Goal: Task Accomplishment & Management: Use online tool/utility

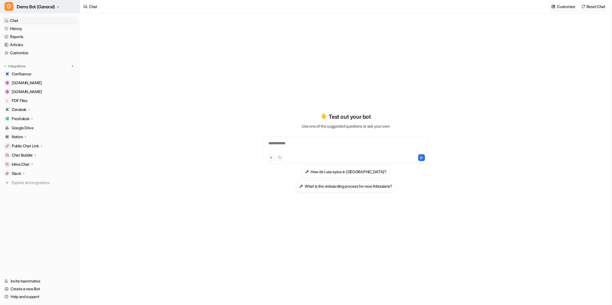
click at [71, 12] on button "D Demo Bot (General)" at bounding box center [40, 6] width 80 height 13
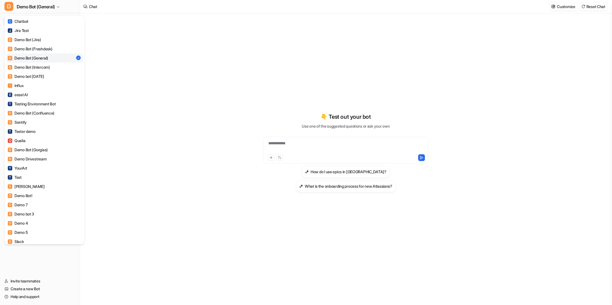
click at [149, 116] on div "D Demo Bot (General) C Chatbot J Jira Test D Demo Bot (Jira) D Demo Bot (Freshd…" at bounding box center [306, 152] width 612 height 305
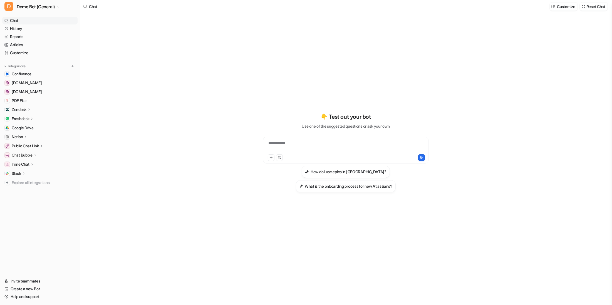
click at [49, 106] on div "Zendesk" at bounding box center [39, 110] width 75 height 8
click at [32, 126] on link "Sources" at bounding box center [42, 126] width 69 height 8
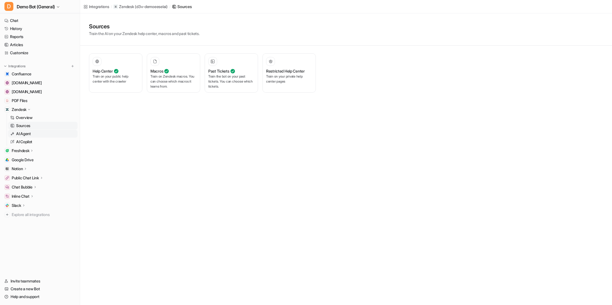
click at [62, 132] on link "AI Agent" at bounding box center [42, 134] width 69 height 8
click at [107, 75] on p "Handles tickets created via emails and web form." at bounding box center [116, 79] width 46 height 10
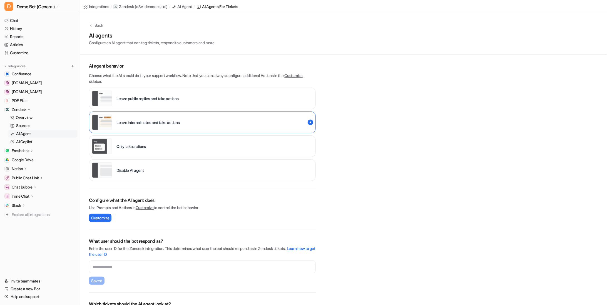
click at [132, 170] on p "Disable AI agent" at bounding box center [130, 170] width 28 height 6
click at [155, 102] on div "Leave public replies and take actions" at bounding box center [135, 99] width 87 height 16
click at [153, 121] on p "Leave internal notes and take actions" at bounding box center [147, 122] width 63 height 6
click at [95, 216] on span "Customize" at bounding box center [100, 218] width 18 height 6
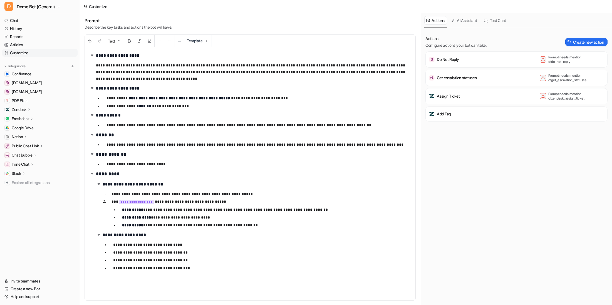
drag, startPoint x: 158, startPoint y: 282, endPoint x: 156, endPoint y: 290, distance: 8.4
click at [158, 283] on div "**********" at bounding box center [250, 173] width 330 height 253
click at [205, 271] on p "**********" at bounding box center [259, 268] width 293 height 7
click at [211, 40] on button "Template" at bounding box center [198, 41] width 28 height 12
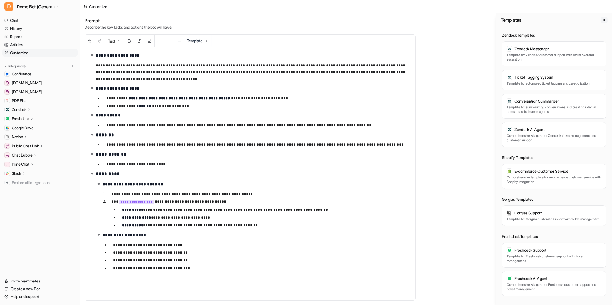
click at [602, 22] on icon "Close flyout" at bounding box center [604, 20] width 4 height 4
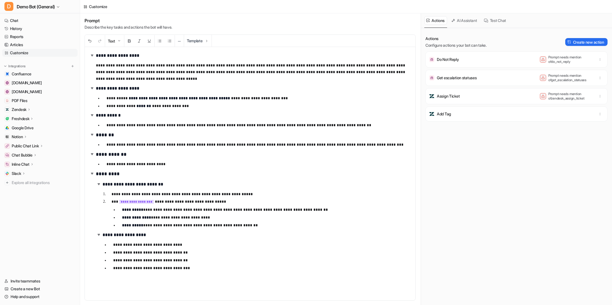
click at [462, 177] on div "Actions Configure actions your bot can take. Create new action Do Not Reply Pro…" at bounding box center [516, 170] width 182 height 268
drag, startPoint x: 580, startPoint y: 98, endPoint x: 539, endPoint y: 96, distance: 40.7
click at [540, 96] on div "Prompt needs mention of zendesk_assign_ticket" at bounding box center [566, 96] width 53 height 9
click at [467, 95] on div "Assign Ticket Prompt needs mention of zendesk_assign_ticket" at bounding box center [516, 96] width 177 height 11
click at [463, 98] on div "Assign Ticket Prompt needs mention of zendesk_assign_ticket" at bounding box center [516, 96] width 177 height 11
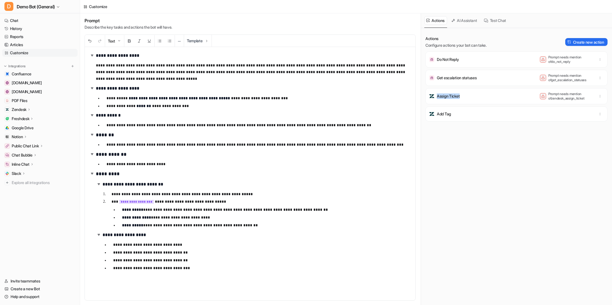
drag, startPoint x: 463, startPoint y: 98, endPoint x: 437, endPoint y: 98, distance: 25.3
click at [437, 98] on div "Assign Ticket Prompt needs mention of zendesk_assign_ticket" at bounding box center [516, 96] width 177 height 11
click at [467, 99] on div "Assign Ticket Prompt needs mention of zendesk_assign_ticket" at bounding box center [516, 96] width 177 height 11
drag, startPoint x: 460, startPoint y: 98, endPoint x: 438, endPoint y: 99, distance: 22.3
click at [438, 99] on div "Assign Ticket Prompt needs mention of zendesk_assign_ticket" at bounding box center [516, 96] width 177 height 11
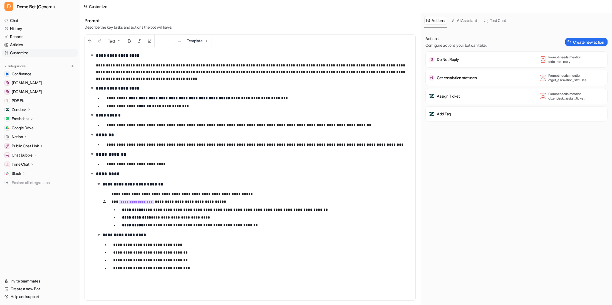
click at [472, 149] on div "Actions Configure actions your bot can take. Create new action Do Not Reply Pro…" at bounding box center [516, 170] width 182 height 268
drag, startPoint x: 110, startPoint y: 201, endPoint x: 222, endPoint y: 205, distance: 111.5
click at [222, 205] on li "**********" at bounding box center [259, 213] width 304 height 30
click at [223, 203] on p "**********" at bounding box center [258, 201] width 295 height 7
click at [225, 284] on div "**********" at bounding box center [250, 173] width 330 height 253
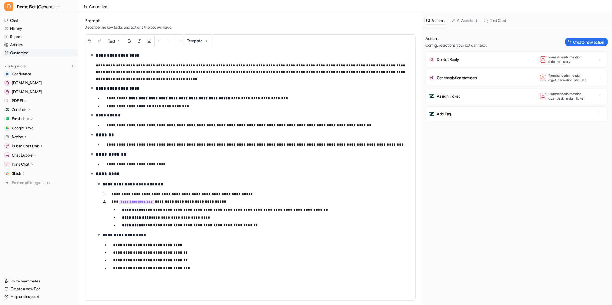
click at [33, 110] on div "Zendesk" at bounding box center [39, 110] width 75 height 8
click at [28, 134] on p "AI Agent" at bounding box center [23, 134] width 15 height 6
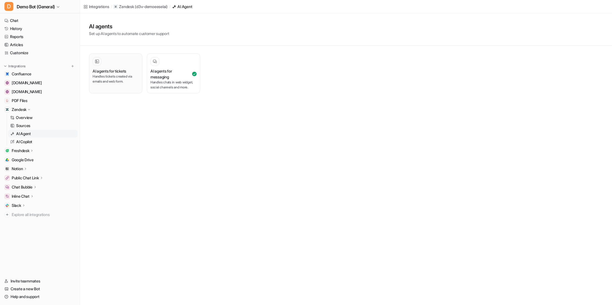
click at [106, 83] on p "Handles tickets created via emails and web form." at bounding box center [116, 79] width 46 height 10
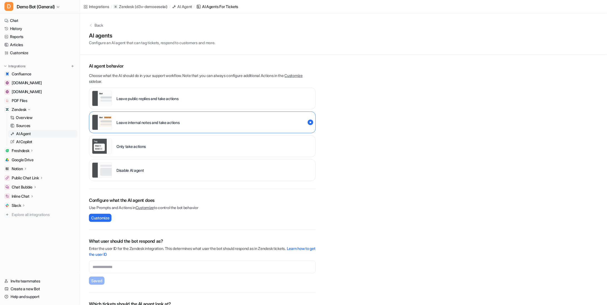
scroll to position [28, 0]
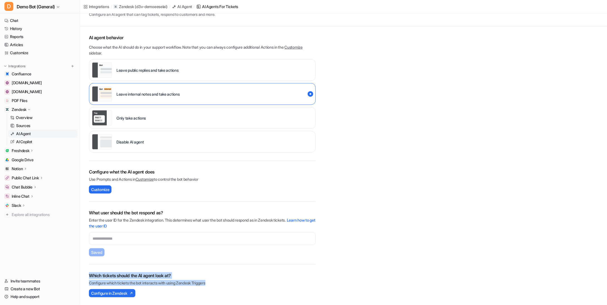
drag, startPoint x: 223, startPoint y: 283, endPoint x: 87, endPoint y: 277, distance: 136.3
click at [87, 277] on div "AI agent behavior Choose what the AI should do in your support workflow. Note t…" at bounding box center [202, 165] width 245 height 278
click at [208, 287] on div "Which tickets should the AI agent look at? Configure which tickets the bot inte…" at bounding box center [202, 284] width 227 height 25
click at [116, 291] on span "Configure in Zendesk" at bounding box center [109, 293] width 36 height 6
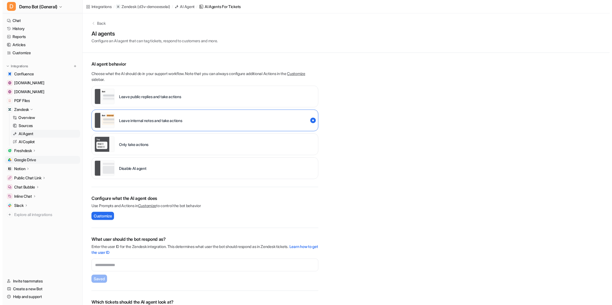
scroll to position [0, 0]
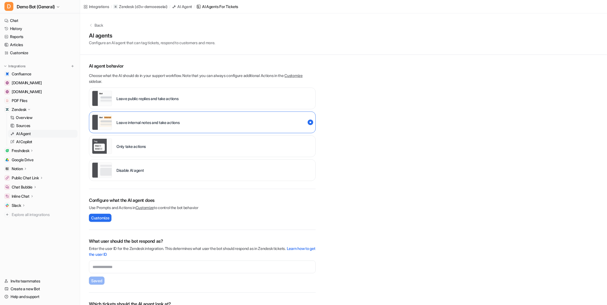
click at [48, 135] on link "AI Agent" at bounding box center [42, 134] width 69 height 8
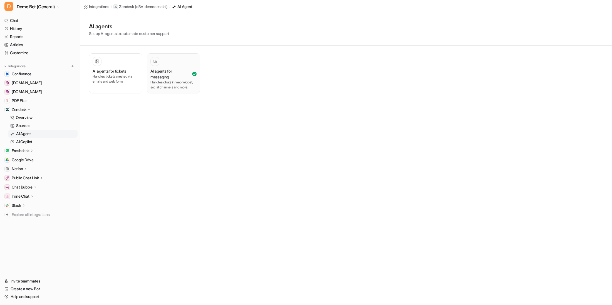
click at [180, 91] on button "AI agents for messaging Handles chats in web widget, social channels and more." at bounding box center [173, 73] width 53 height 40
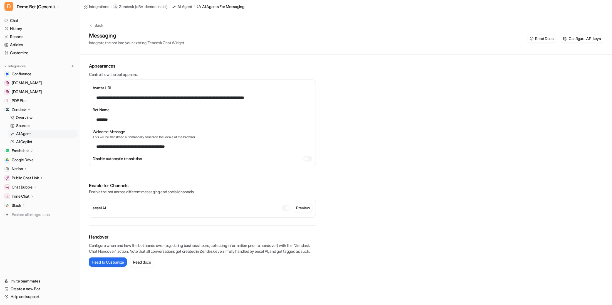
click at [101, 24] on p "Back" at bounding box center [98, 25] width 9 height 6
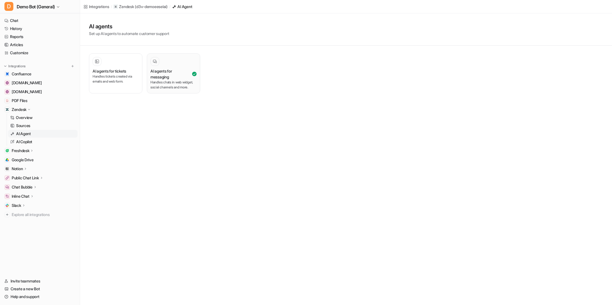
click at [173, 66] on div "AI agents for messaging Handles chats in web widget, social channels and more." at bounding box center [173, 73] width 46 height 33
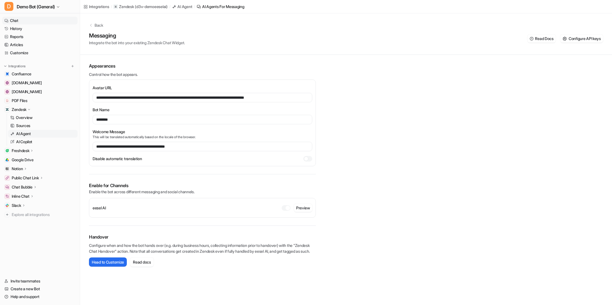
click at [32, 22] on link "Chat" at bounding box center [39, 21] width 75 height 8
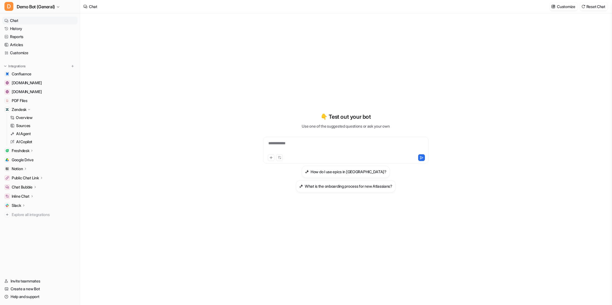
click at [303, 140] on div "**********" at bounding box center [345, 146] width 163 height 13
click at [46, 2] on button "D Demo Bot (General)" at bounding box center [40, 6] width 80 height 13
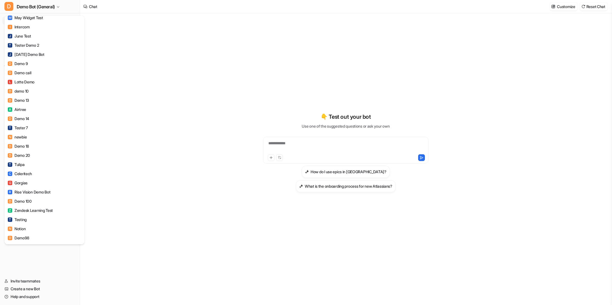
scroll to position [309, 0]
drag, startPoint x: 164, startPoint y: 188, endPoint x: 164, endPoint y: 180, distance: 8.3
click at [164, 188] on div "D Demo Bot (General) C Chatbot J Jira Test D Demo Bot (Jira) D Demo Bot (Freshd…" at bounding box center [306, 152] width 612 height 305
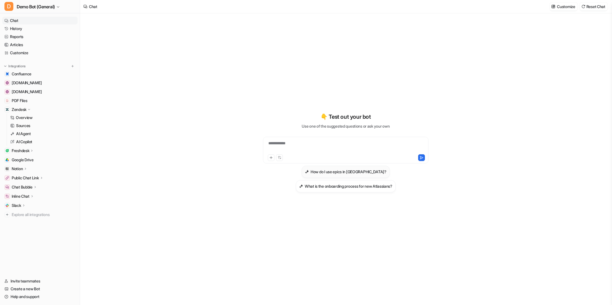
click at [337, 172] on h3 "How do I use epics in [GEOGRAPHIC_DATA]?" at bounding box center [348, 172] width 76 height 6
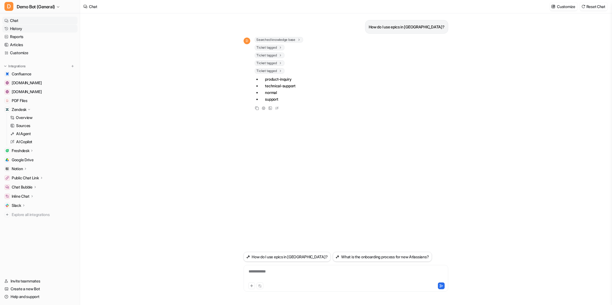
click at [49, 30] on link "History" at bounding box center [39, 29] width 75 height 8
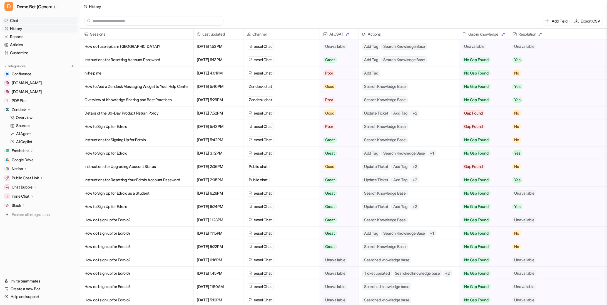
click at [40, 22] on link "Chat" at bounding box center [39, 21] width 75 height 8
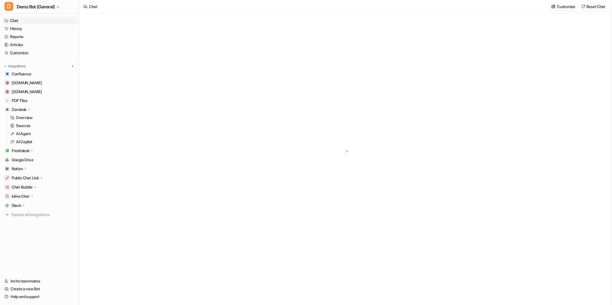
type textarea "**********"
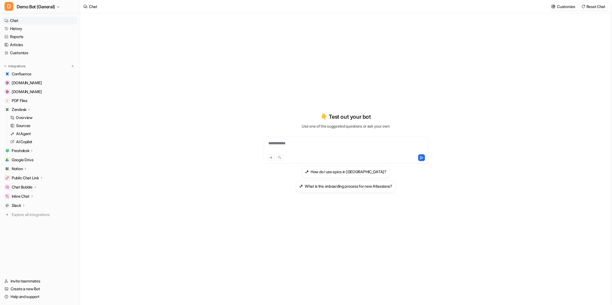
click at [20, 204] on p "Slack" at bounding box center [16, 206] width 9 height 6
click at [29, 220] on p "Channels" at bounding box center [24, 222] width 16 height 6
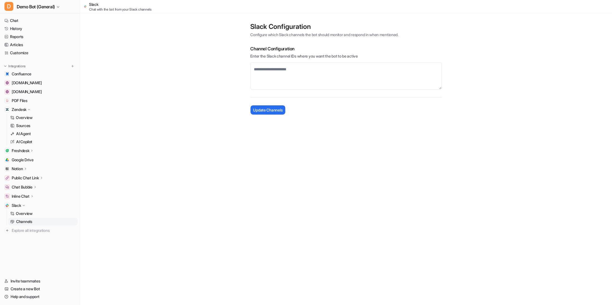
click at [27, 204] on div "Slack" at bounding box center [39, 205] width 75 height 8
click at [31, 17] on link "Chat" at bounding box center [39, 21] width 75 height 8
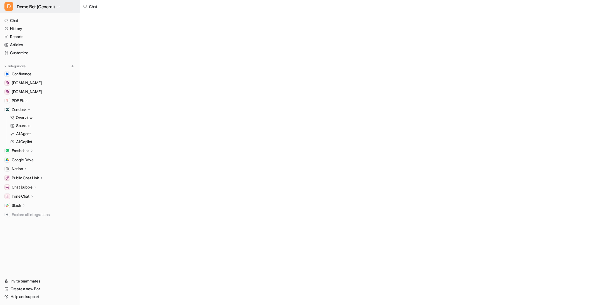
click at [58, 4] on button "D Demo Bot (General)" at bounding box center [40, 6] width 80 height 13
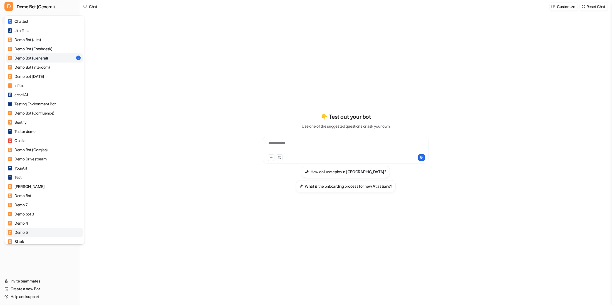
type textarea "**********"
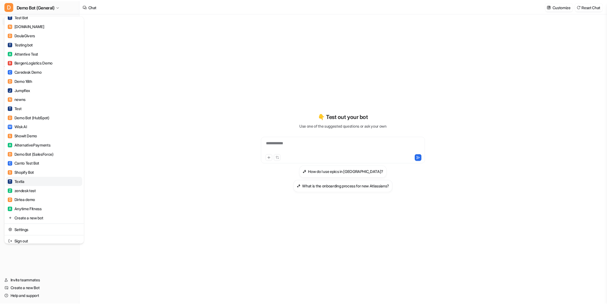
scroll to position [695, 0]
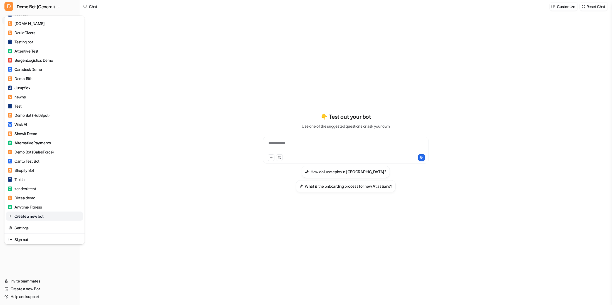
click at [41, 216] on link "Create a new bot" at bounding box center [44, 215] width 77 height 9
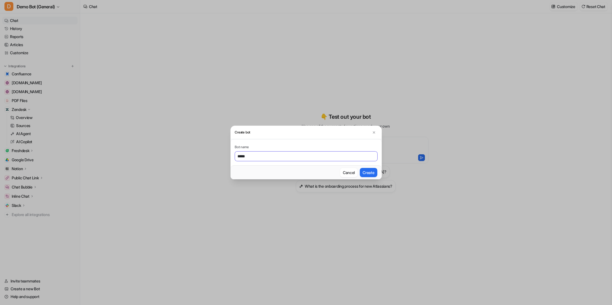
click at [360, 168] on button "Create" at bounding box center [368, 172] width 17 height 9
type input "******"
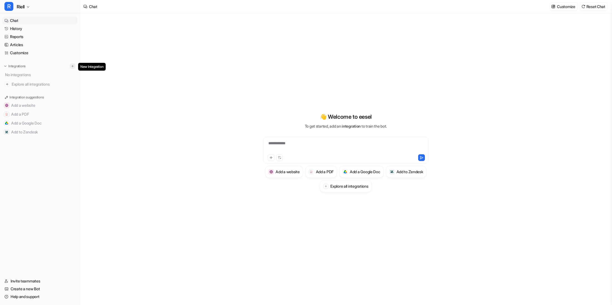
click at [72, 67] on img at bounding box center [73, 66] width 4 height 4
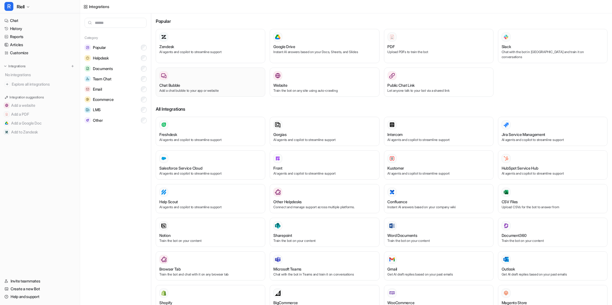
click at [206, 76] on div "Chat Bubble Add a chat bubble to your app or website" at bounding box center [210, 82] width 102 height 22
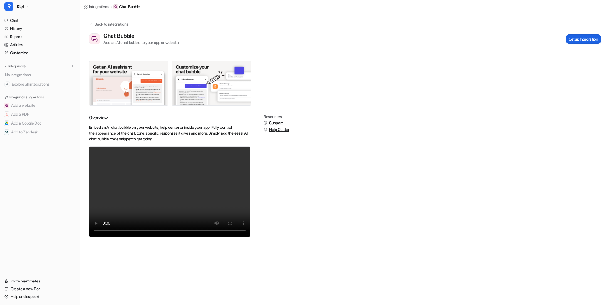
click at [570, 40] on button "Setup Integration" at bounding box center [583, 38] width 35 height 9
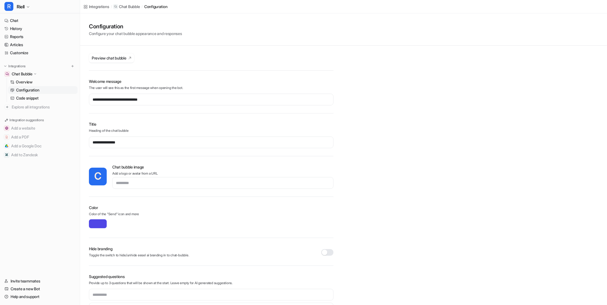
type input "*******"
click at [123, 59] on span "Preview chat bubble" at bounding box center [109, 58] width 35 height 6
click at [30, 96] on p "Code snippet" at bounding box center [27, 98] width 23 height 6
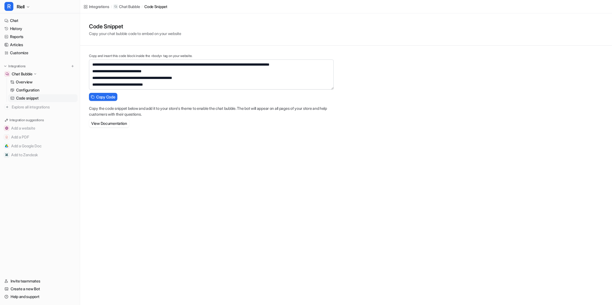
click at [185, 181] on div "**********" at bounding box center [306, 152] width 612 height 305
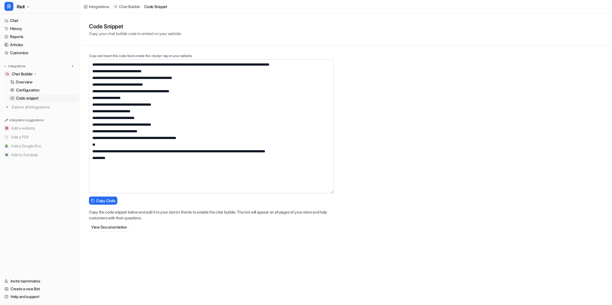
click at [342, 185] on div "**********" at bounding box center [346, 123] width 532 height 220
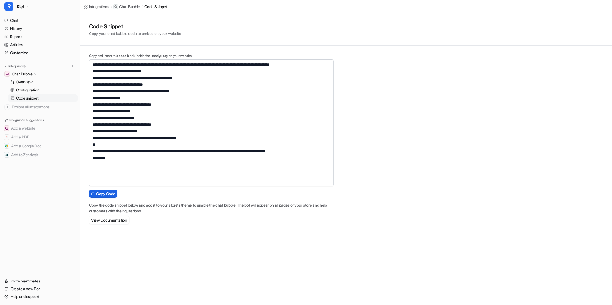
click at [104, 195] on span "Copy Code" at bounding box center [105, 194] width 19 height 6
click at [485, 169] on div "**********" at bounding box center [346, 119] width 532 height 213
click at [32, 85] on link "Overview" at bounding box center [42, 82] width 69 height 8
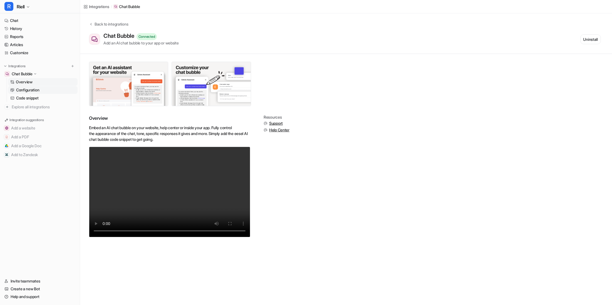
click at [37, 86] on link "Configuration" at bounding box center [42, 90] width 69 height 8
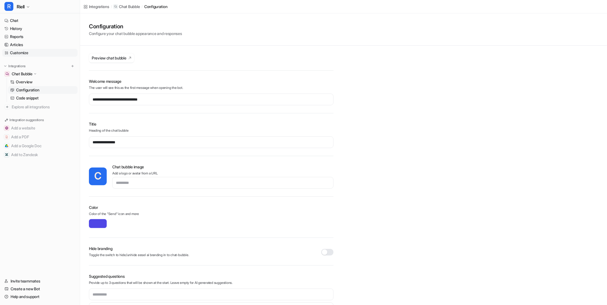
click at [28, 56] on link "Customize" at bounding box center [39, 53] width 75 height 8
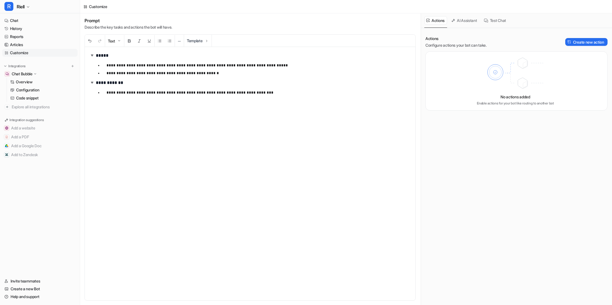
click at [240, 110] on div "**********" at bounding box center [250, 173] width 330 height 253
click at [570, 45] on button "Create new action" at bounding box center [586, 42] width 42 height 8
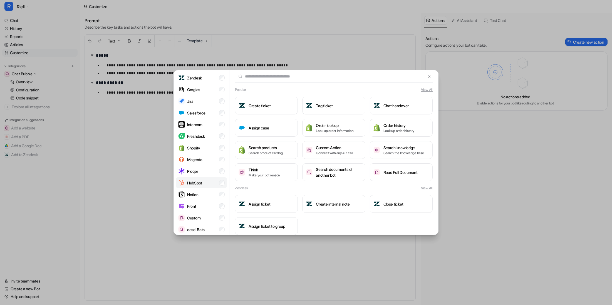
scroll to position [23, 0]
click at [207, 223] on li "eesel Bots" at bounding box center [201, 227] width 51 height 11
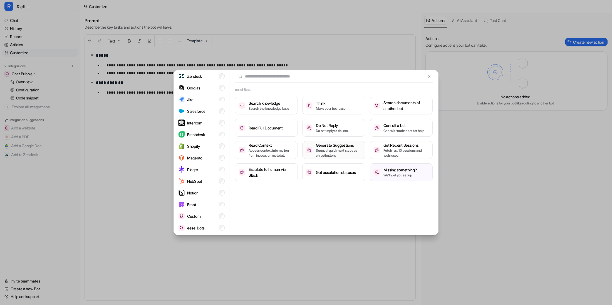
click at [326, 149] on p "Suggest quick next steps as chips/buttons" at bounding box center [339, 153] width 46 height 10
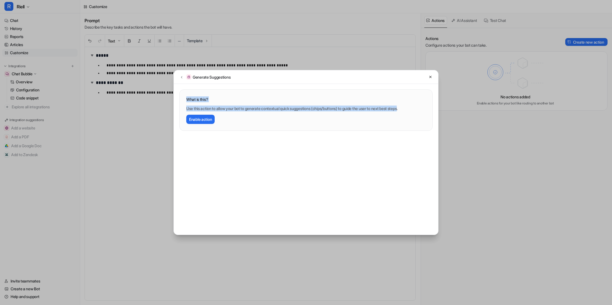
drag, startPoint x: 410, startPoint y: 107, endPoint x: 184, endPoint y: 99, distance: 225.8
click at [184, 99] on div "What is this? Use this action to allow your bot to generate contextual quick su…" at bounding box center [306, 110] width 253 height 41
click at [240, 107] on p "Use this action to allow your bot to generate contextual quick suggestions (chi…" at bounding box center [305, 109] width 239 height 6
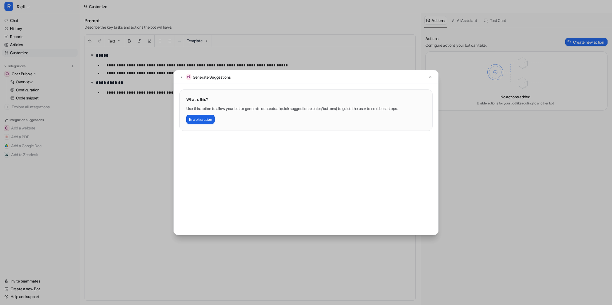
click at [200, 123] on button "Enable action" at bounding box center [200, 119] width 28 height 9
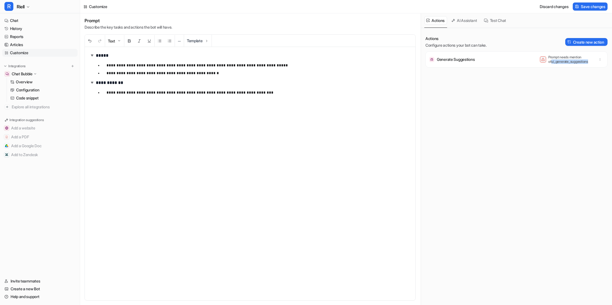
drag, startPoint x: 582, startPoint y: 60, endPoint x: 542, endPoint y: 64, distance: 40.0
click at [542, 64] on div "Generate Suggestions Prompt needs mention of ui_generate_suggestions" at bounding box center [516, 59] width 177 height 11
click at [545, 88] on div "Generate Suggestions Prompt needs mention of ui_generate_suggestions" at bounding box center [516, 73] width 182 height 44
click at [560, 95] on div "Generate Suggestions Prompt needs mention of ui_generate_suggestions" at bounding box center [516, 73] width 182 height 44
click at [29, 24] on link "Chat" at bounding box center [39, 21] width 75 height 8
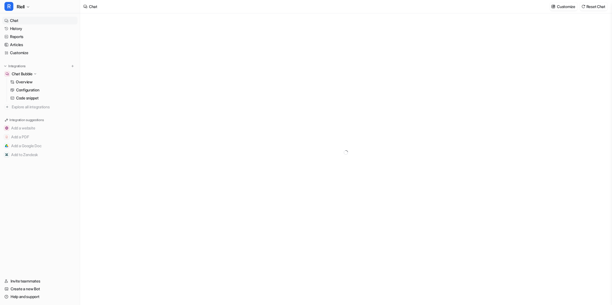
type textarea "**********"
click at [168, 196] on div "**********" at bounding box center [345, 159] width 531 height 292
click at [71, 67] on img at bounding box center [73, 66] width 4 height 4
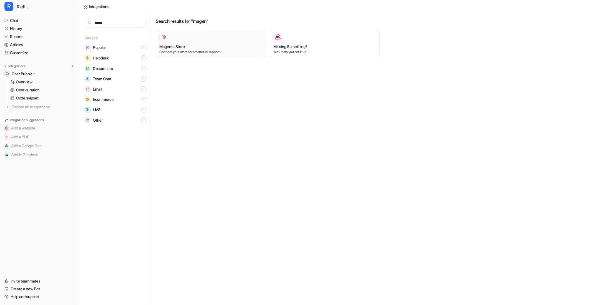
type input "*****"
click at [221, 40] on div at bounding box center [210, 37] width 102 height 9
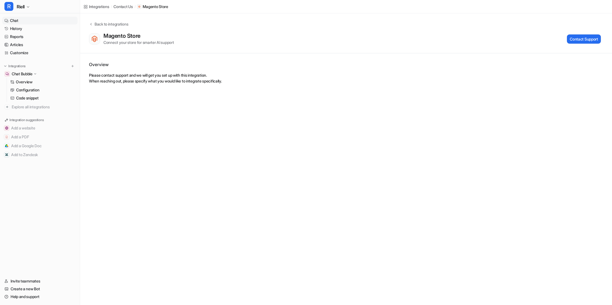
click at [26, 23] on link "Chat" at bounding box center [39, 21] width 75 height 8
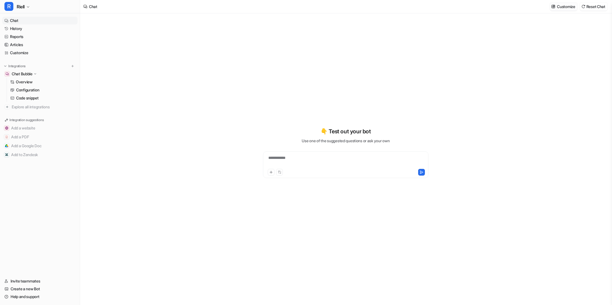
click at [553, 8] on img at bounding box center [553, 6] width 4 height 4
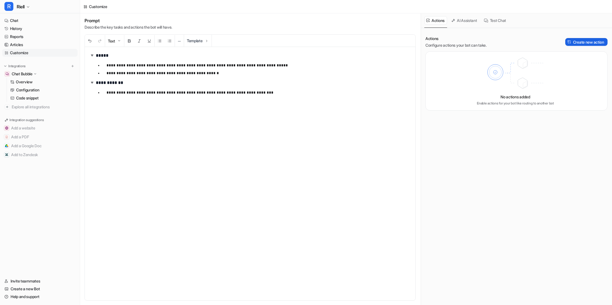
click at [571, 44] on button "Create new action" at bounding box center [586, 42] width 42 height 8
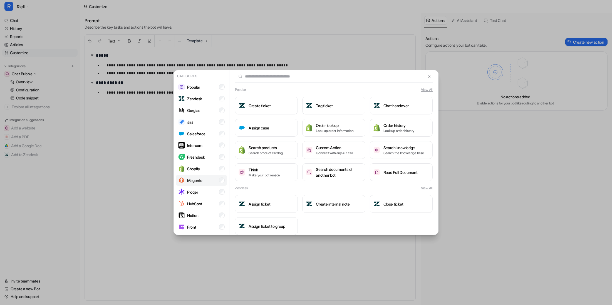
click at [211, 178] on li "Magento" at bounding box center [201, 180] width 51 height 11
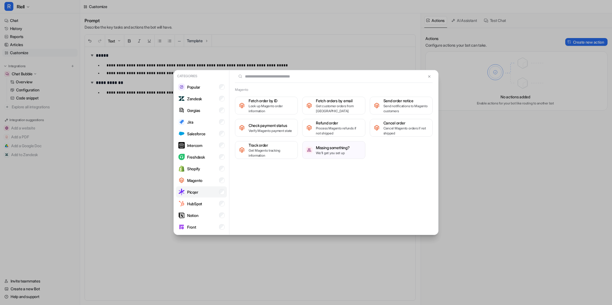
click at [203, 191] on li "Picqer" at bounding box center [201, 191] width 51 height 11
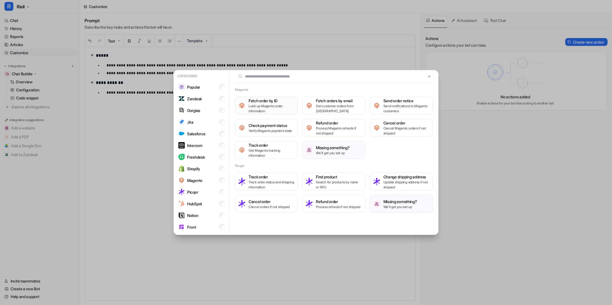
click at [273, 105] on p "Look up Magento order information" at bounding box center [271, 109] width 46 height 10
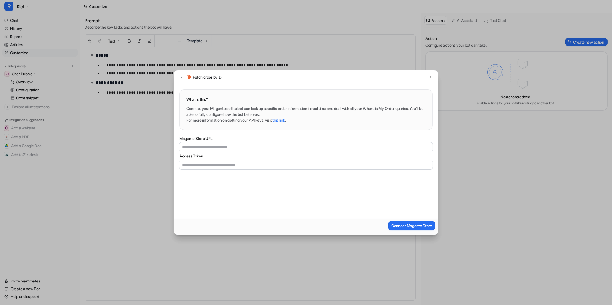
click at [285, 120] on link "this link" at bounding box center [278, 120] width 12 height 5
click at [181, 78] on icon at bounding box center [182, 77] width 4 height 4
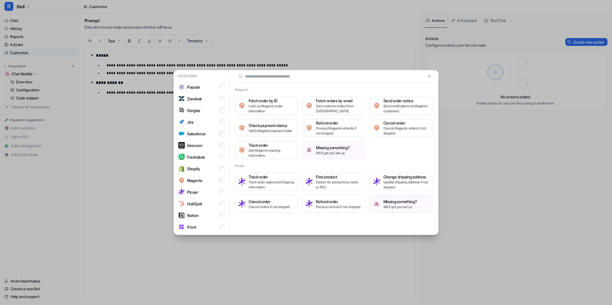
click at [537, 183] on div "Categories Popular Zendesk Gorgias Jira Salesforce Intercom Freshdesk Shopify M…" at bounding box center [306, 152] width 612 height 305
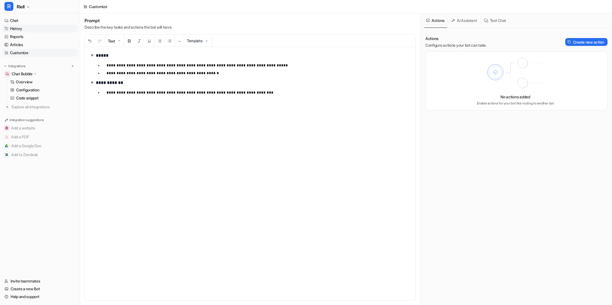
click at [56, 25] on link "History" at bounding box center [39, 29] width 75 height 8
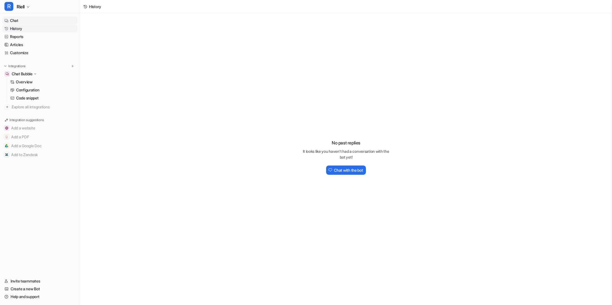
click at [21, 21] on link "Chat" at bounding box center [39, 21] width 75 height 8
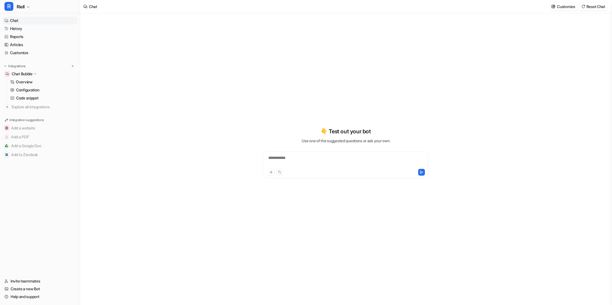
click at [38, 236] on nav "Chat History Reports Articles Customize Integrations Chat Bubble Overview Confi…" at bounding box center [40, 143] width 80 height 258
click at [21, 28] on link "History" at bounding box center [39, 29] width 75 height 8
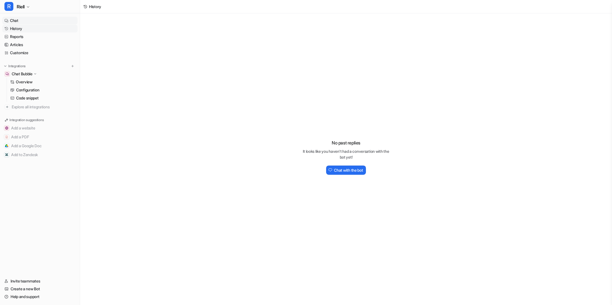
click at [29, 21] on link "Chat" at bounding box center [39, 21] width 75 height 8
click at [43, 51] on link "Customize" at bounding box center [39, 53] width 75 height 8
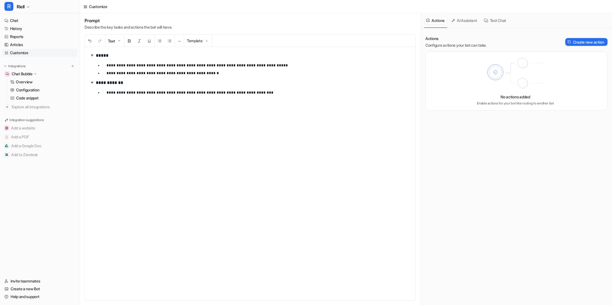
click at [55, 173] on nav "Chat History Reports Articles Customize Integrations Chat Bubble Overview Confi…" at bounding box center [40, 143] width 80 height 258
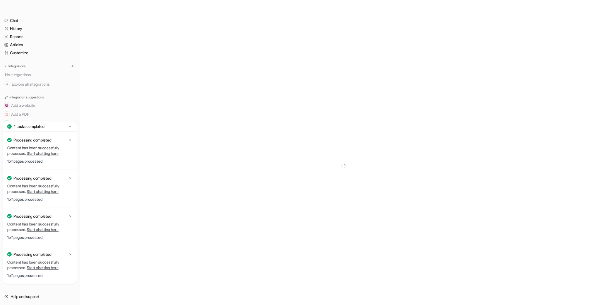
click at [67, 125] on icon at bounding box center [70, 127] width 6 height 6
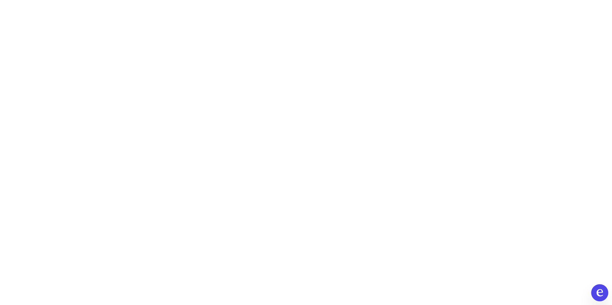
click at [598, 290] on icon "Open chat" at bounding box center [599, 292] width 6 height 7
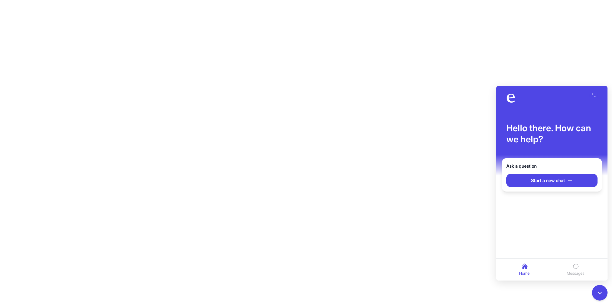
click at [573, 274] on span "Messages" at bounding box center [576, 273] width 18 height 6
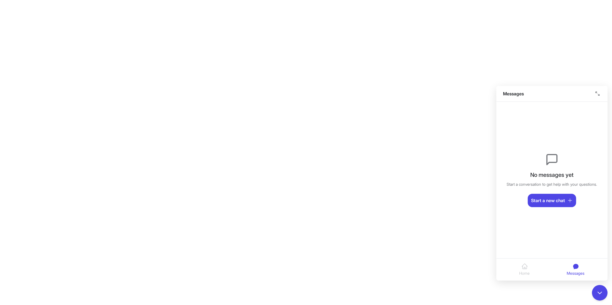
click at [535, 276] on nav "Home Messages" at bounding box center [551, 269] width 111 height 22
click at [531, 275] on button "Home" at bounding box center [524, 270] width 15 height 18
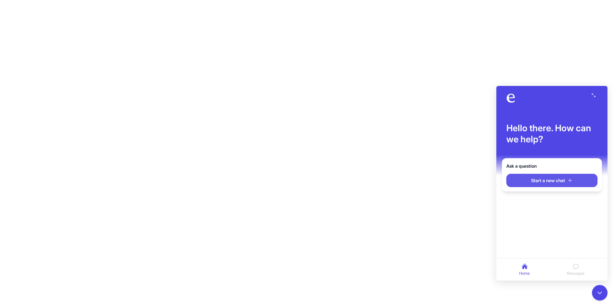
click at [545, 184] on span "Start a new chat" at bounding box center [548, 180] width 34 height 7
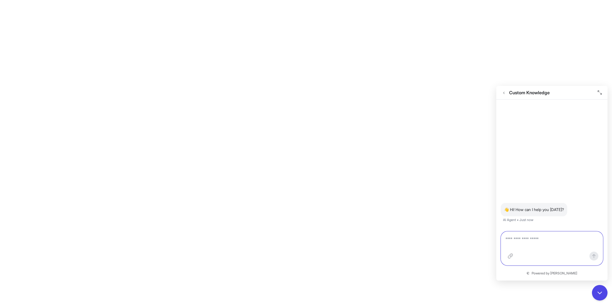
click at [530, 242] on textarea at bounding box center [551, 242] width 93 height 13
click at [513, 257] on button "Attach file" at bounding box center [510, 256] width 10 height 10
click at [504, 95] on button "Go back" at bounding box center [503, 92] width 6 height 6
